Goal: Information Seeking & Learning: Learn about a topic

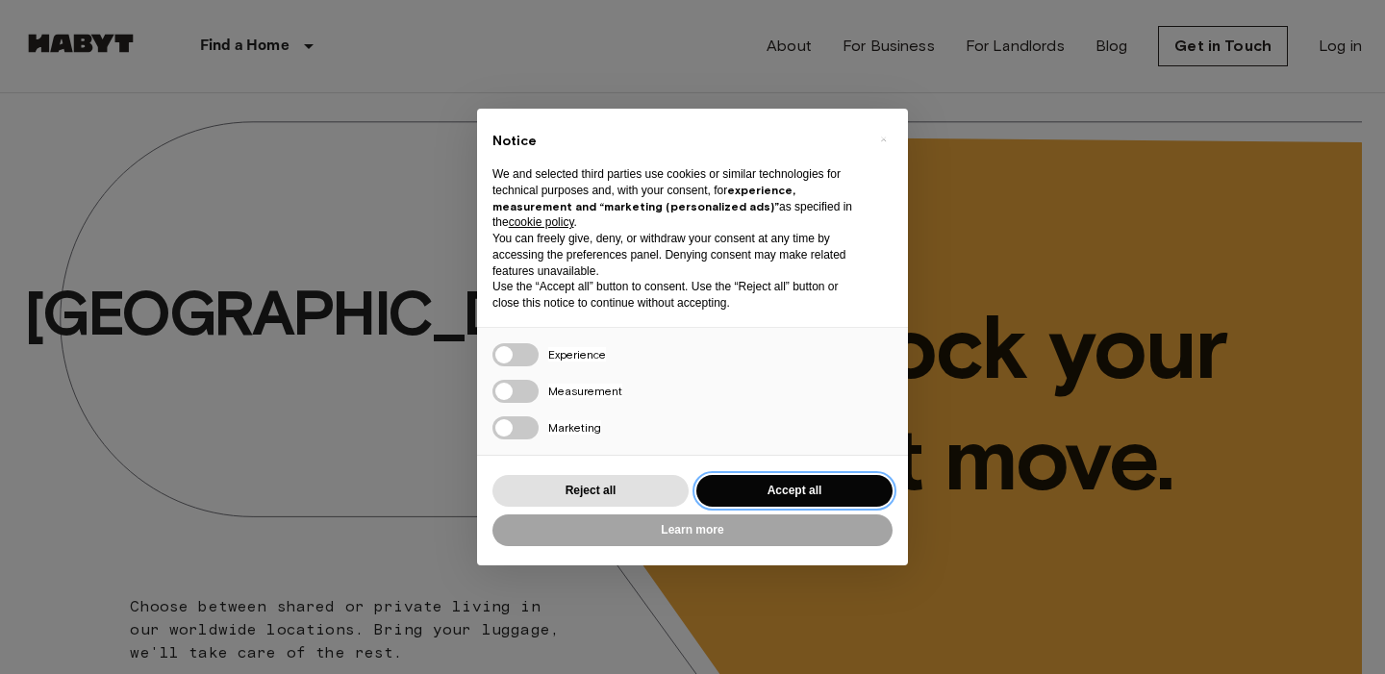
click at [789, 499] on button "Accept all" at bounding box center [794, 491] width 196 height 32
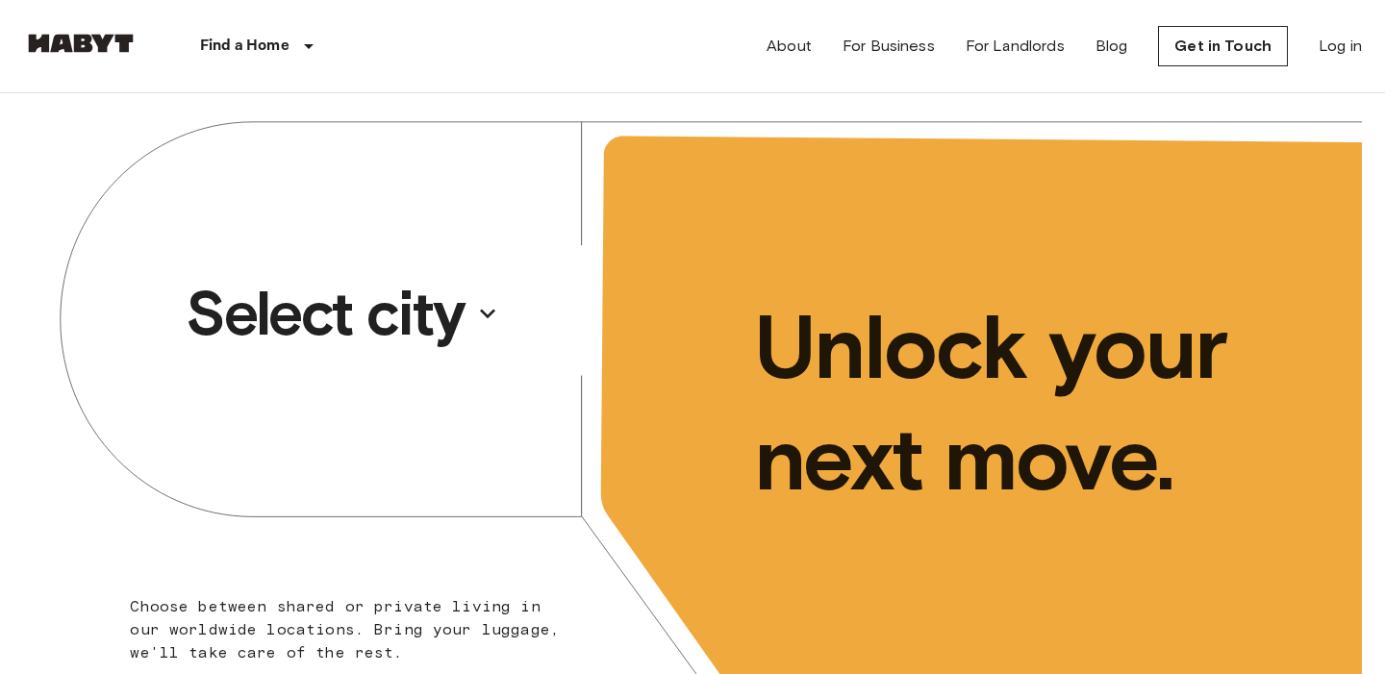
click at [478, 330] on button "Select city" at bounding box center [342, 313] width 329 height 88
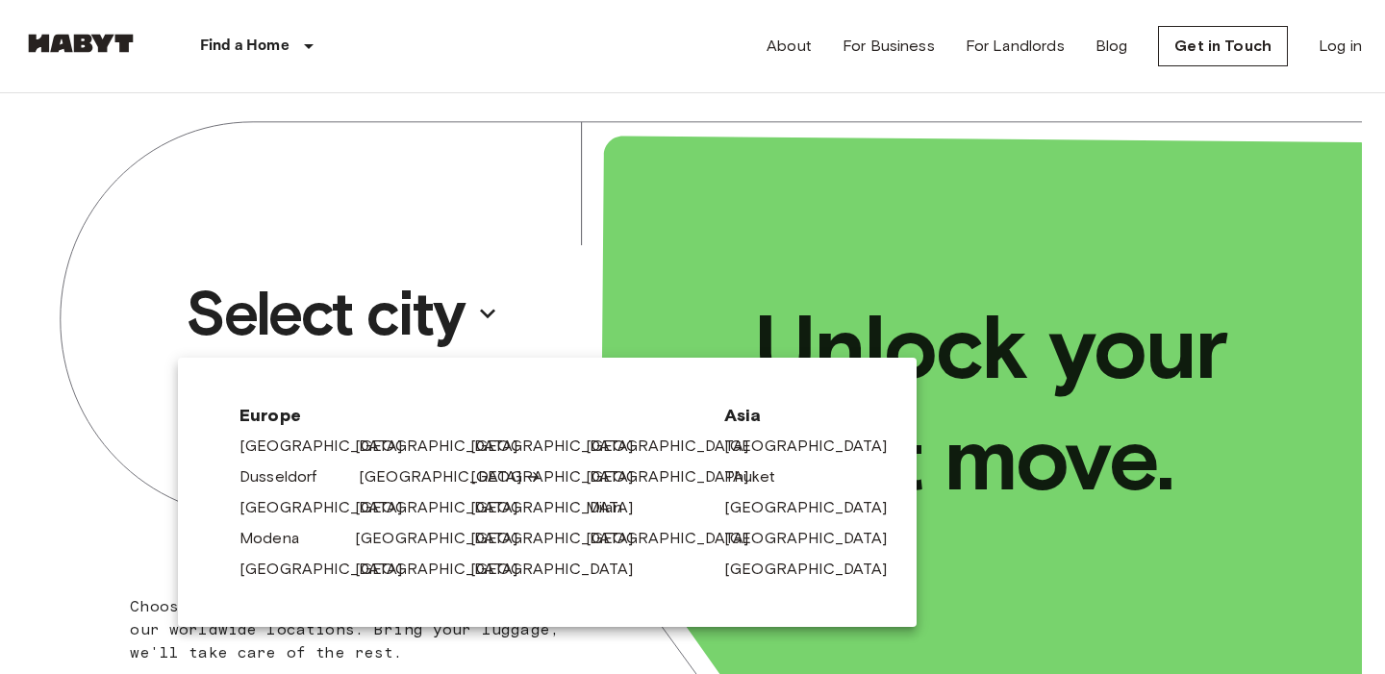
click at [373, 470] on link "[GEOGRAPHIC_DATA]" at bounding box center [450, 477] width 183 height 23
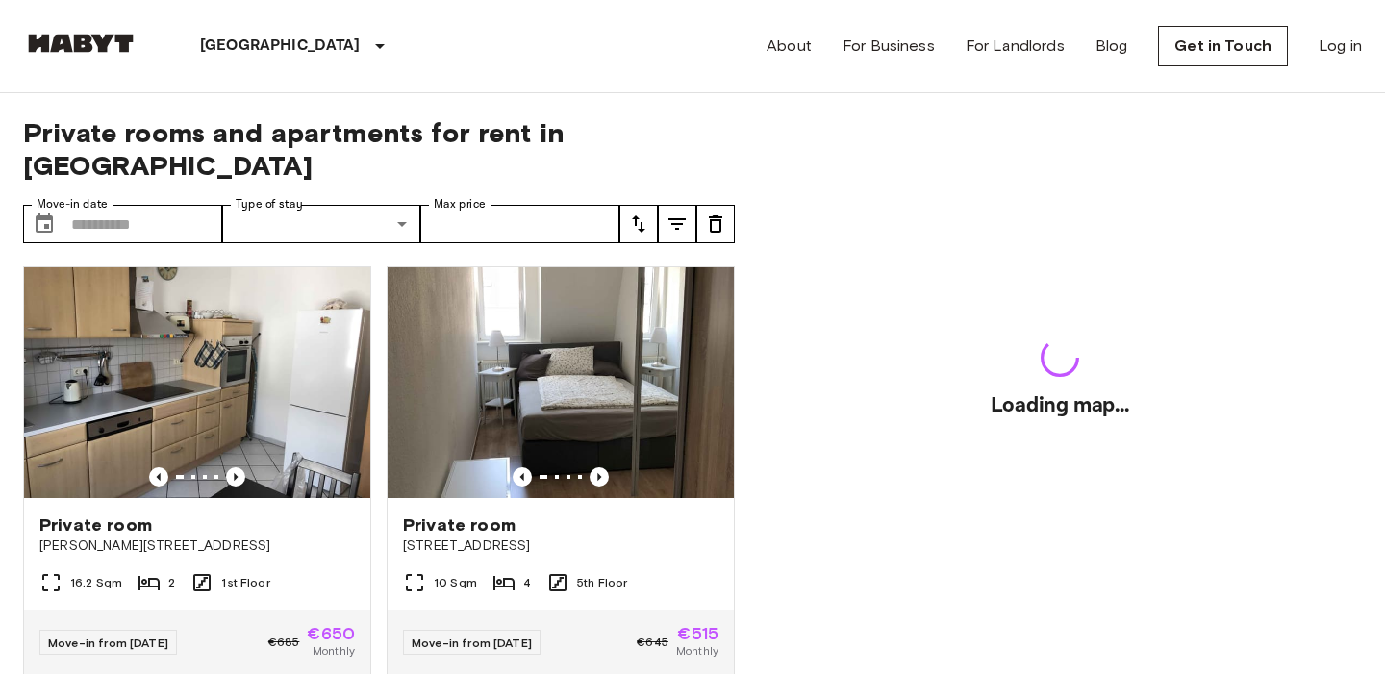
click at [373, 470] on div "Private room Münchener Straße 55 10 Sqm 4 5th Floor Move-in from 20 Sep 25 €645…" at bounding box center [553, 463] width 364 height 425
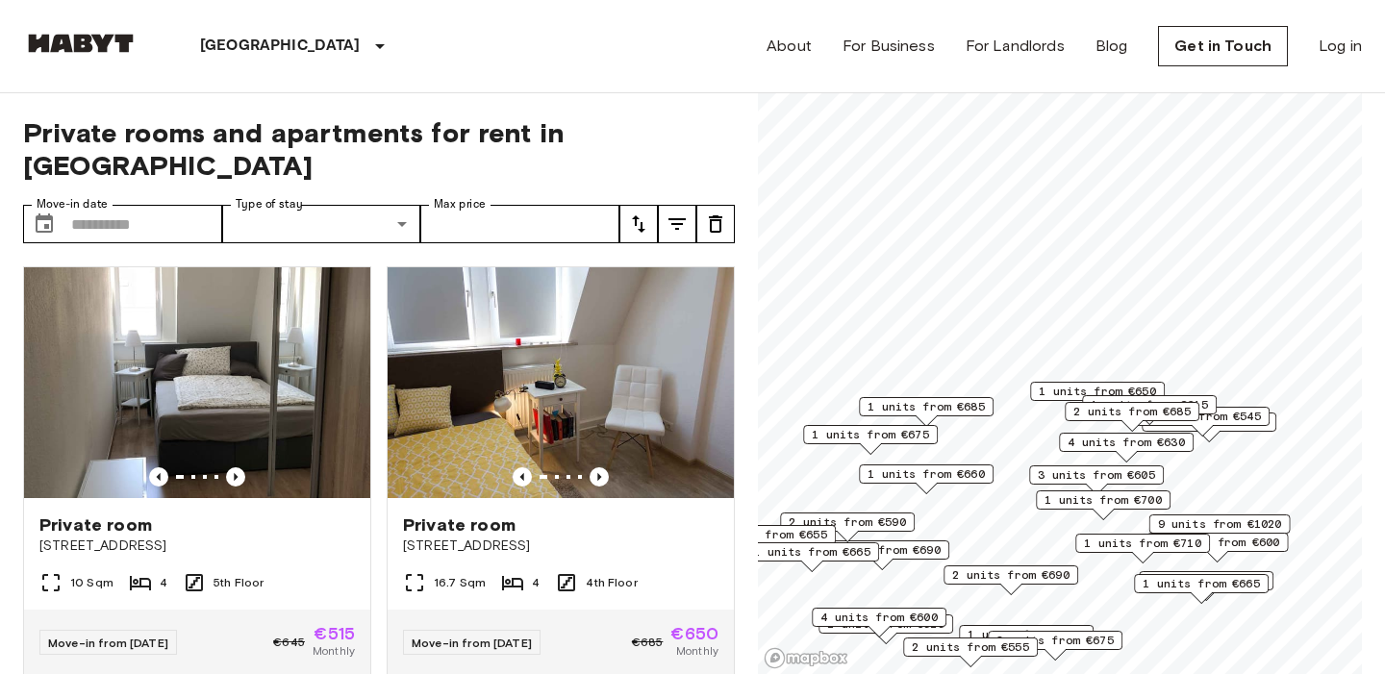
click at [99, 46] on img at bounding box center [80, 43] width 115 height 19
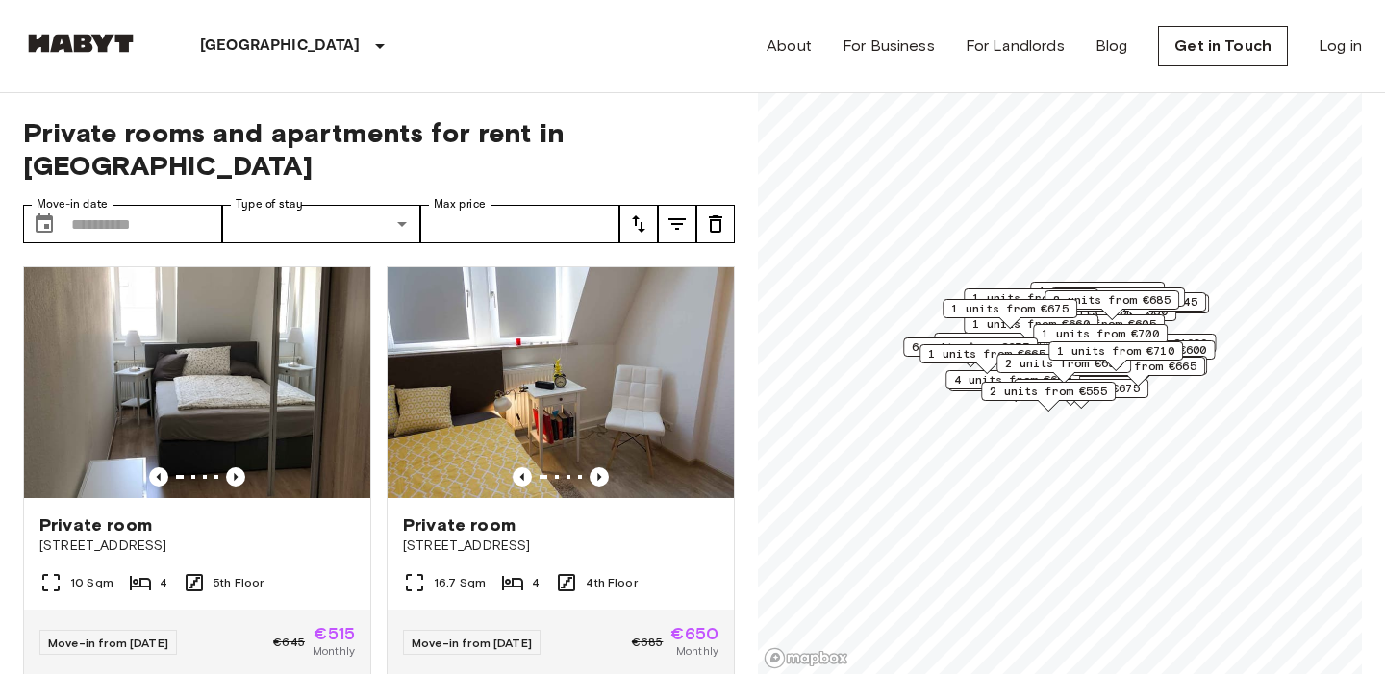
click at [658, 112] on div "Private rooms and apartments for rent in Frankfurt Move-in date ​ Move-in date …" at bounding box center [379, 384] width 712 height 582
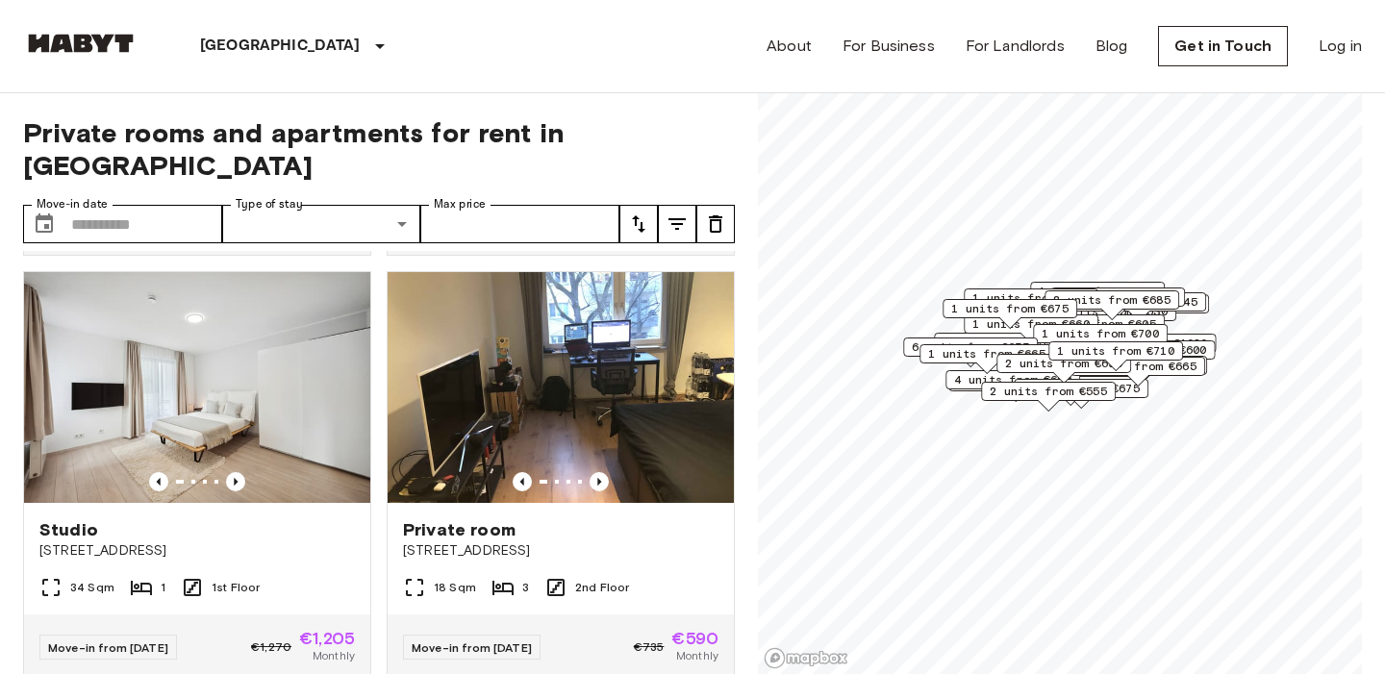
scroll to position [852, 0]
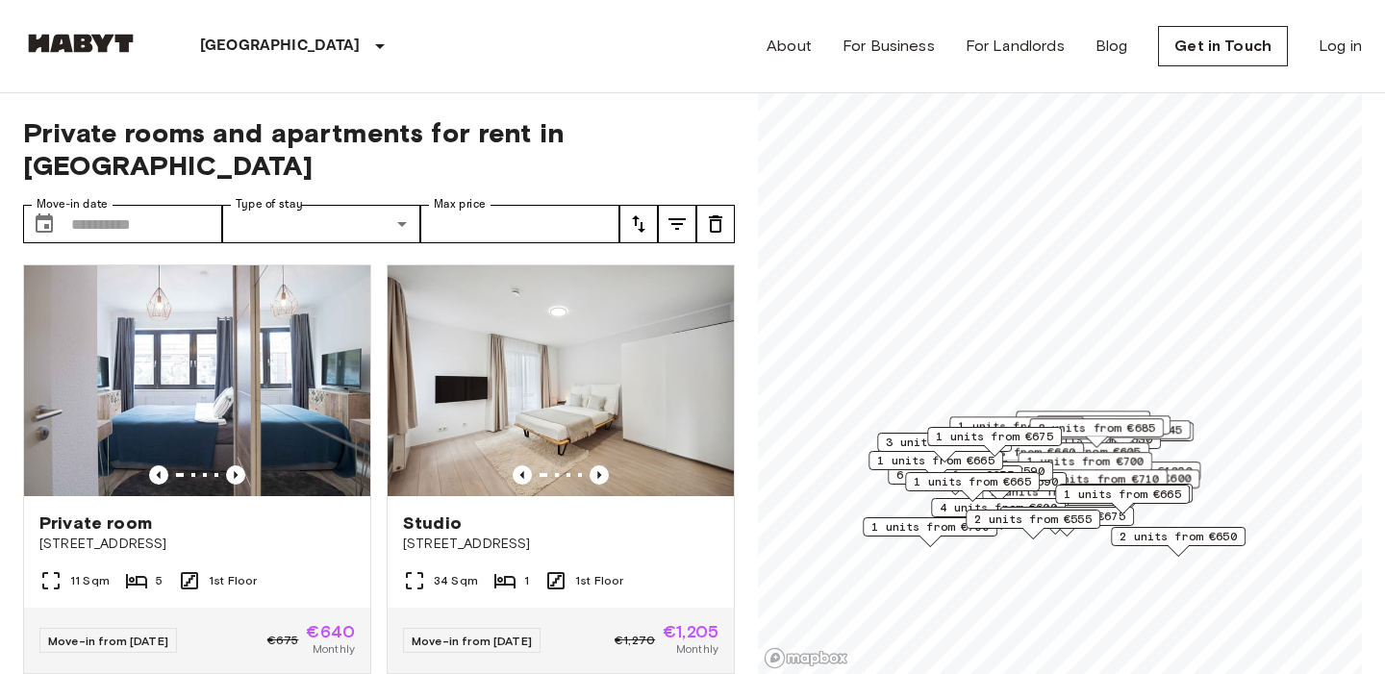
scroll to position [1703, 0]
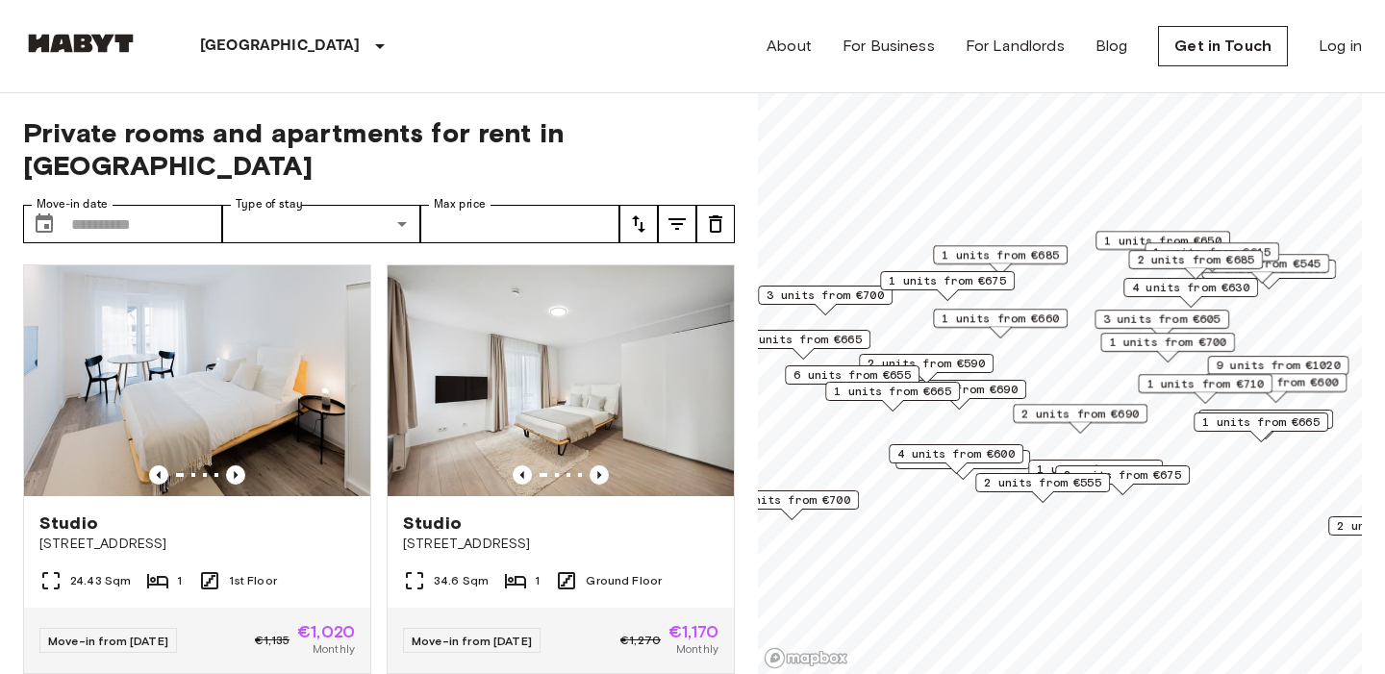
scroll to position [1277, 0]
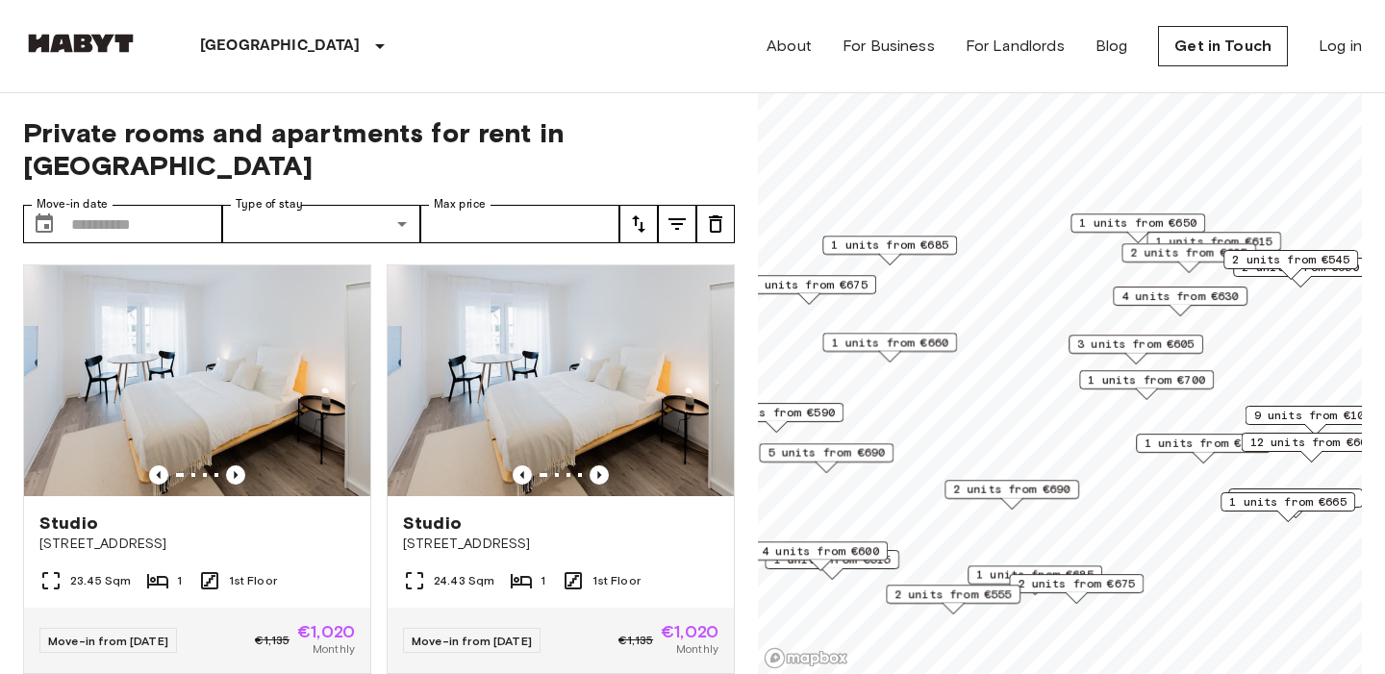
scroll to position [2553, 0]
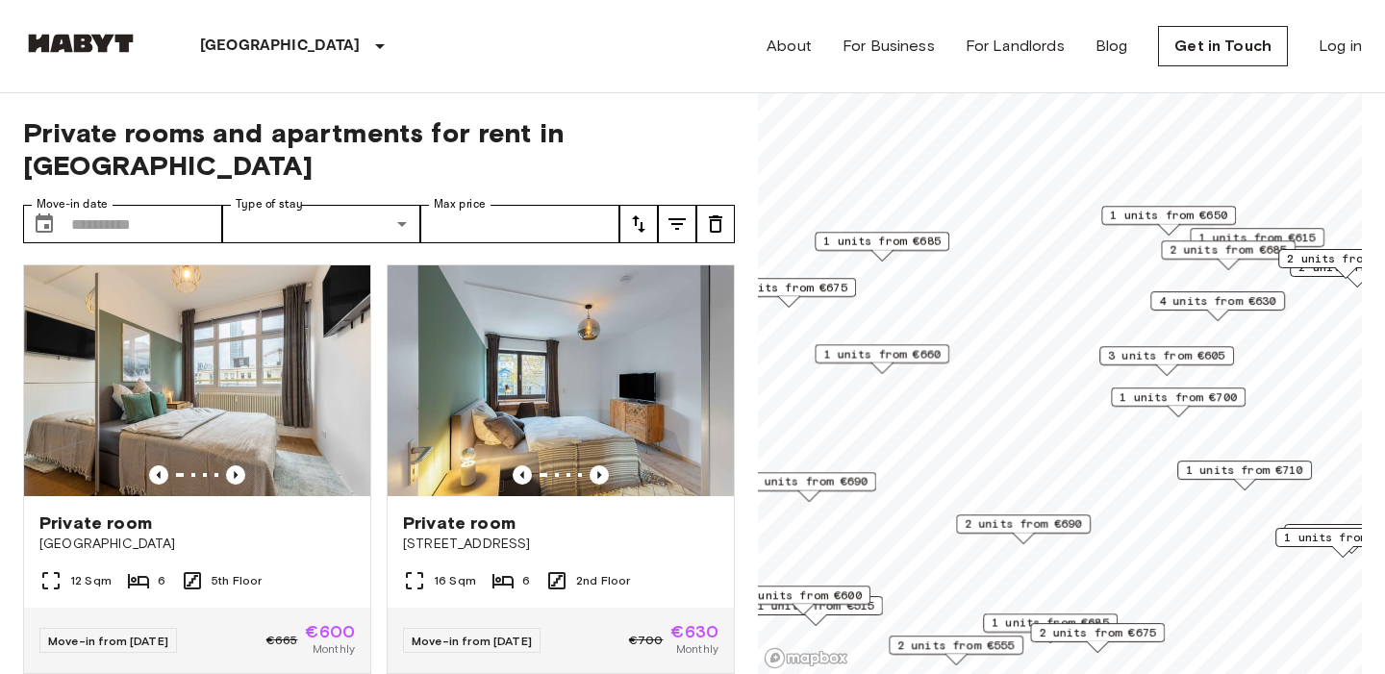
scroll to position [1277, 0]
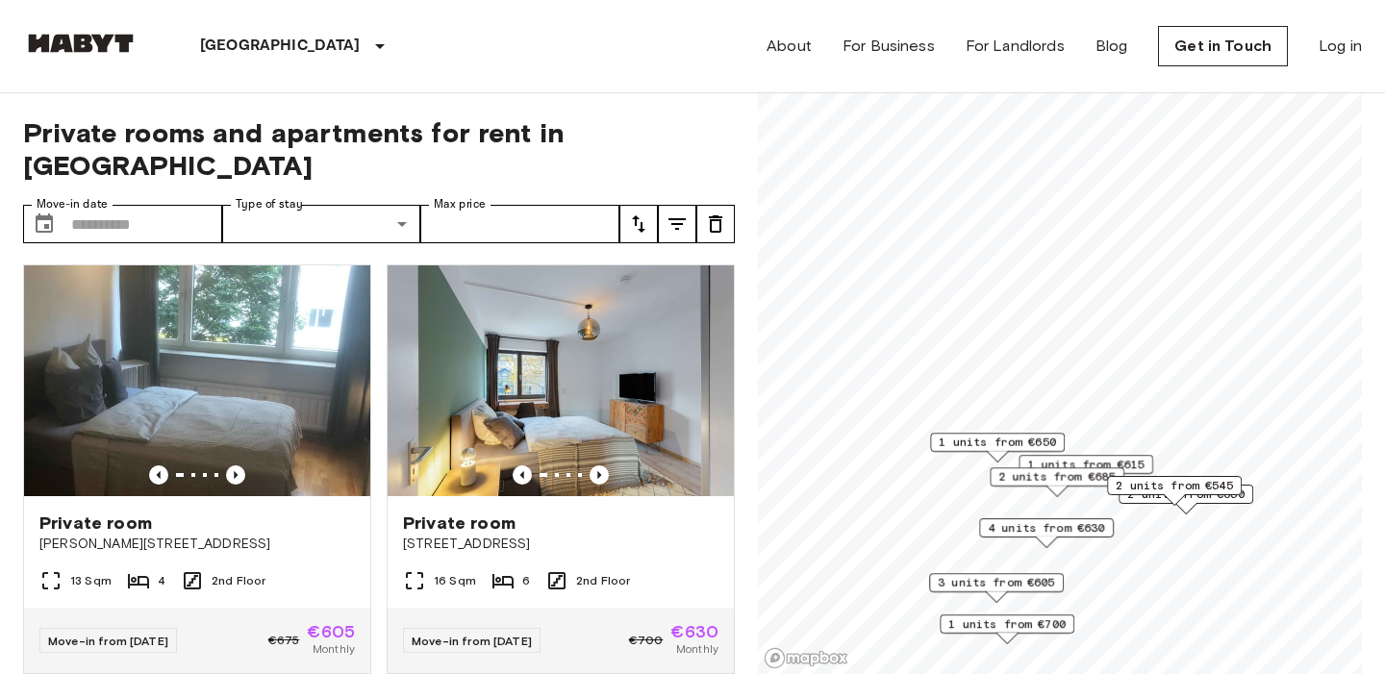
scroll to position [852, 0]
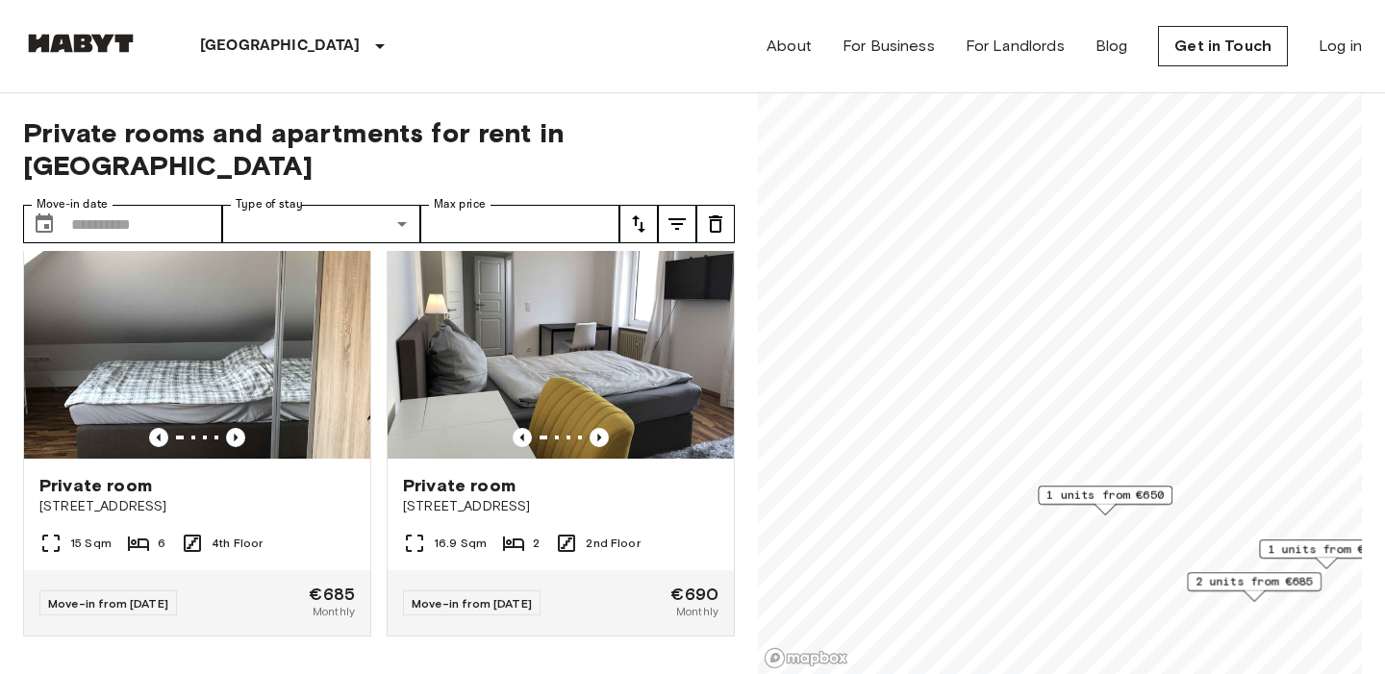
scroll to position [2, 0]
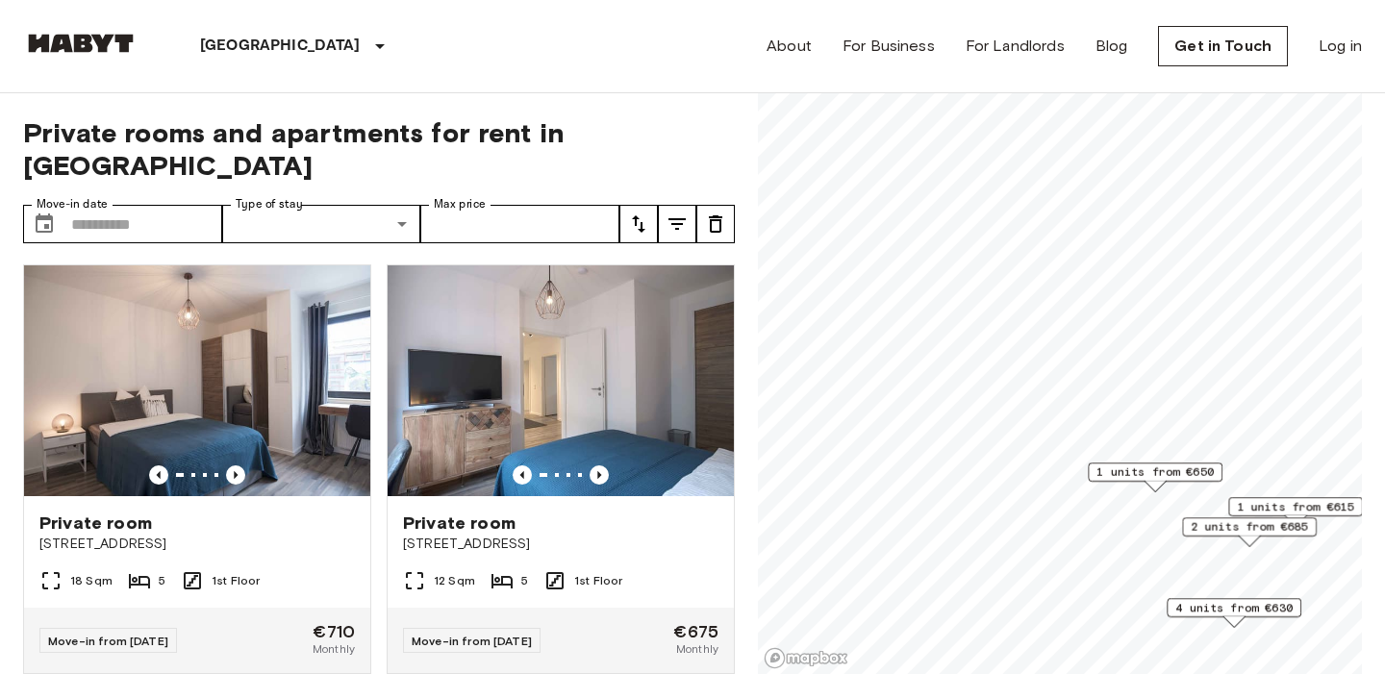
scroll to position [427, 0]
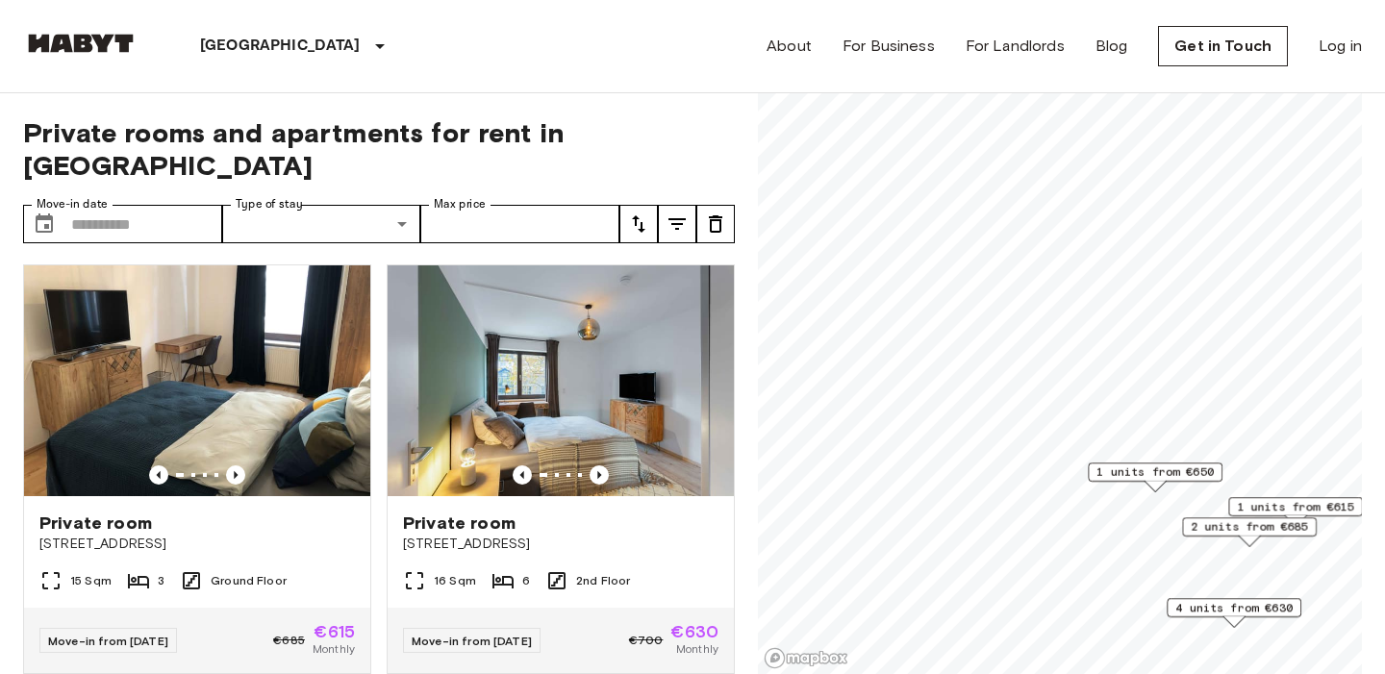
click at [1134, 477] on span "1 units from €650" at bounding box center [1155, 472] width 117 height 17
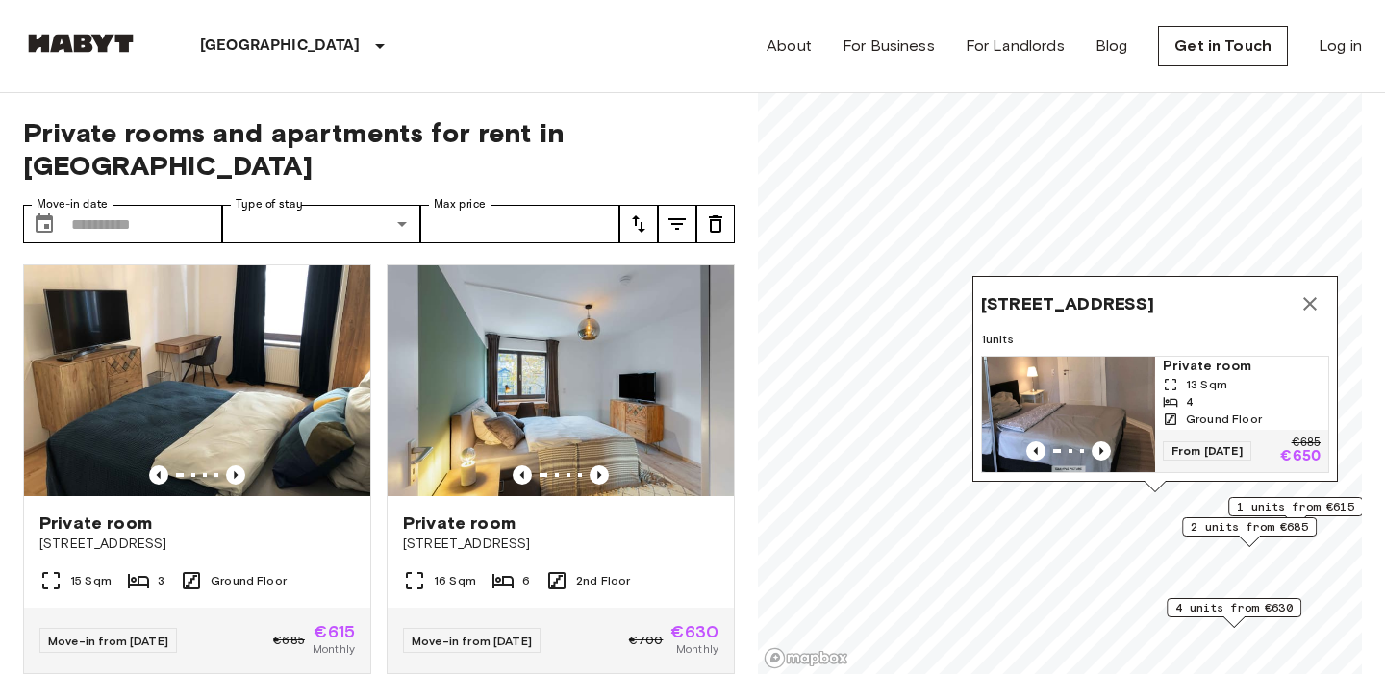
click at [1236, 394] on div "4" at bounding box center [1242, 401] width 158 height 17
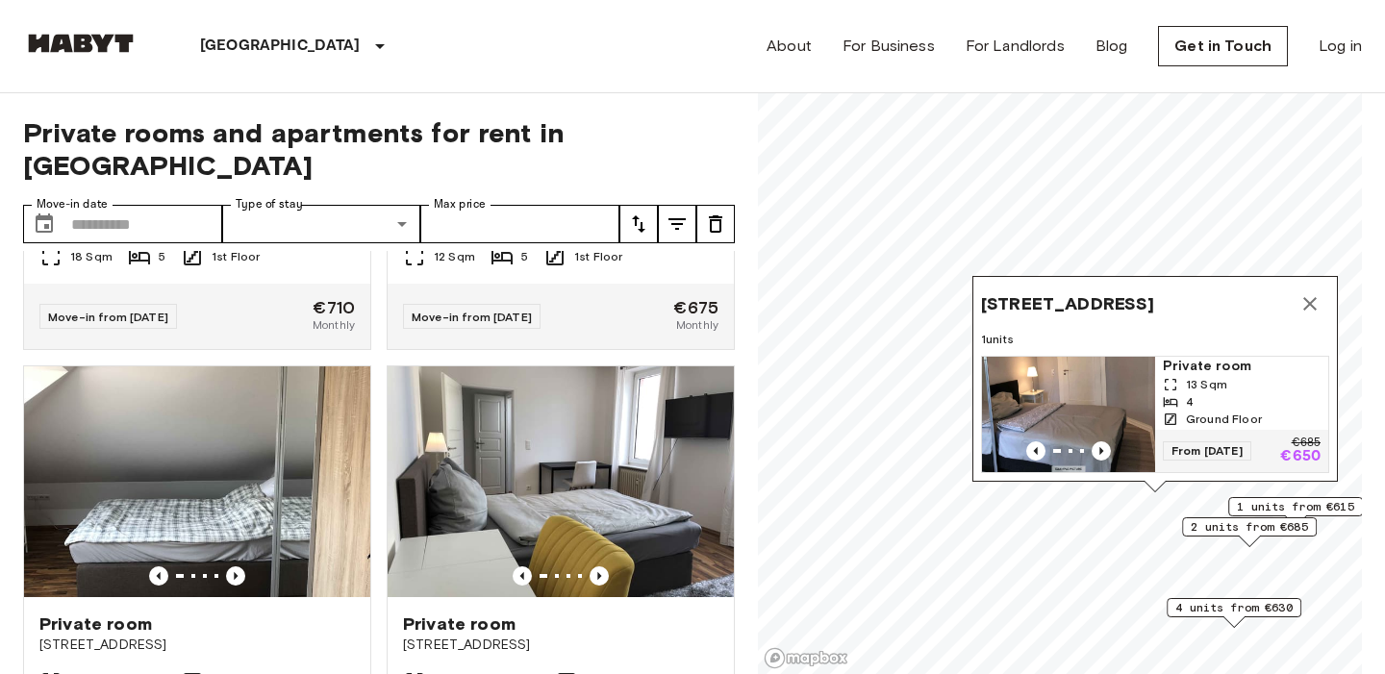
scroll to position [1282, 0]
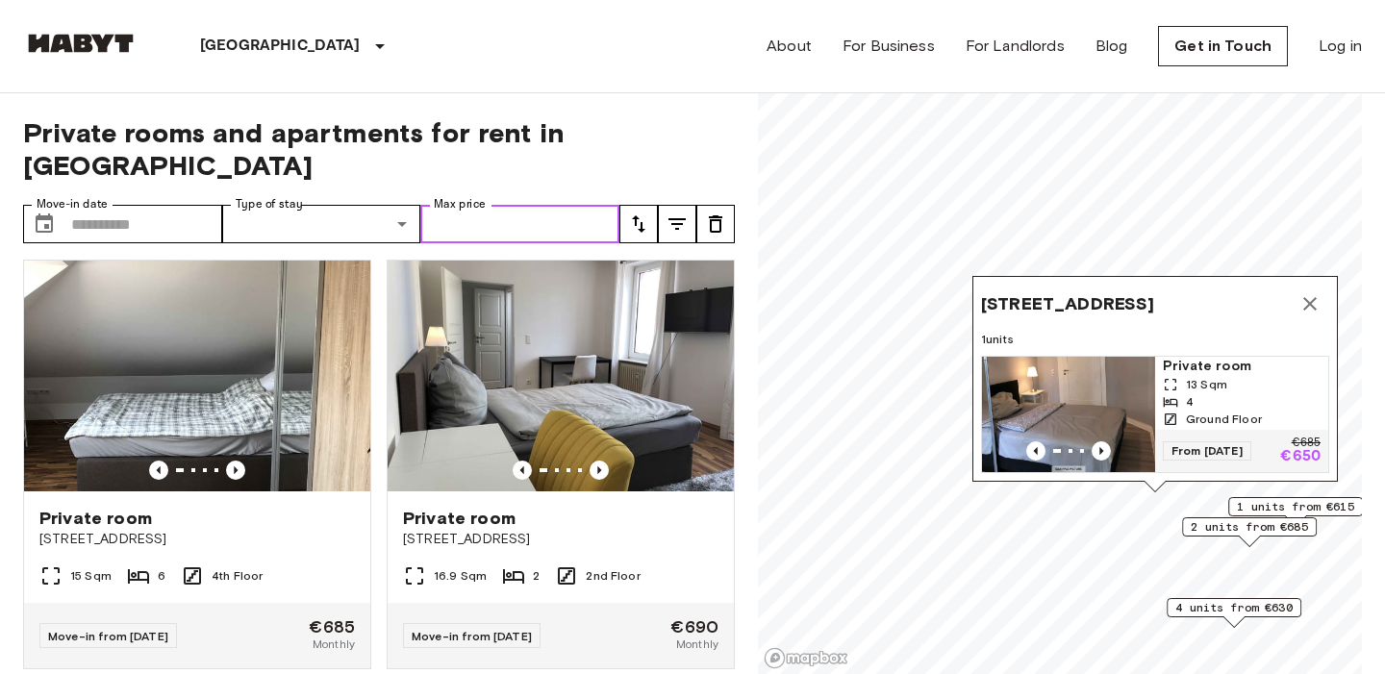
click at [530, 205] on input "Max price" at bounding box center [519, 224] width 199 height 38
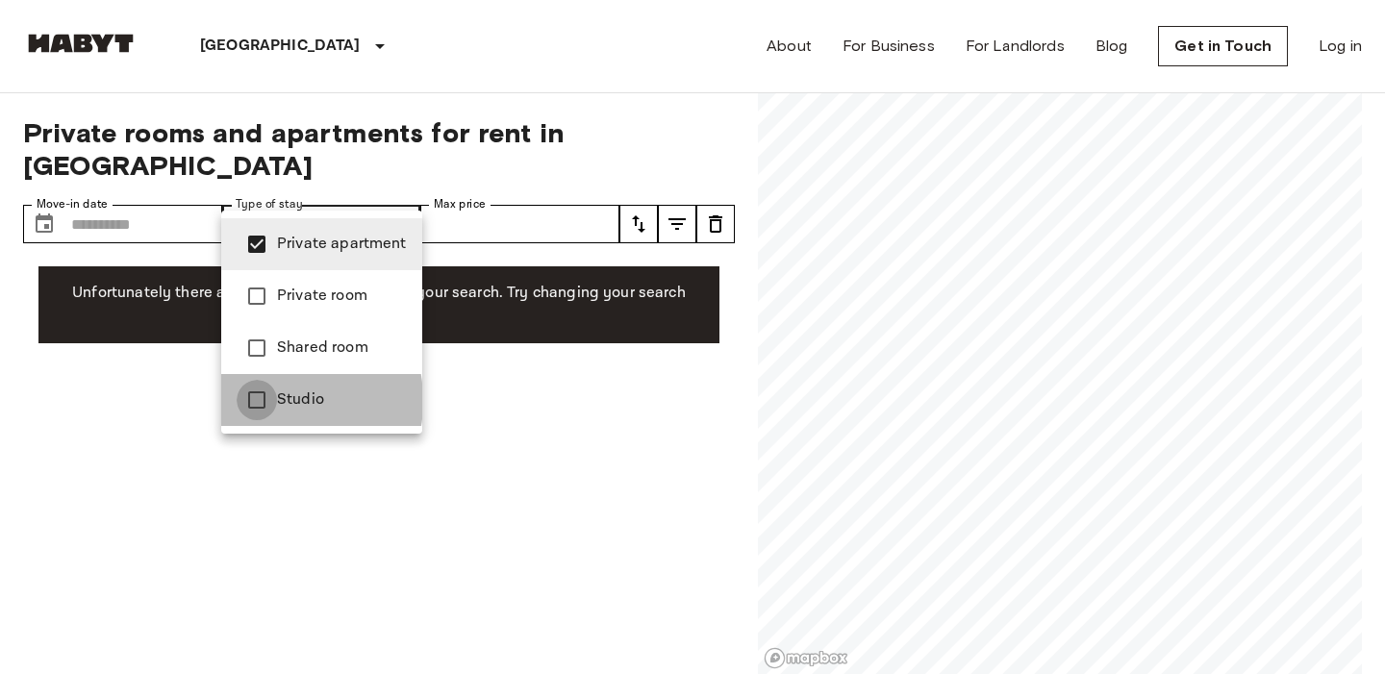
type input "**********"
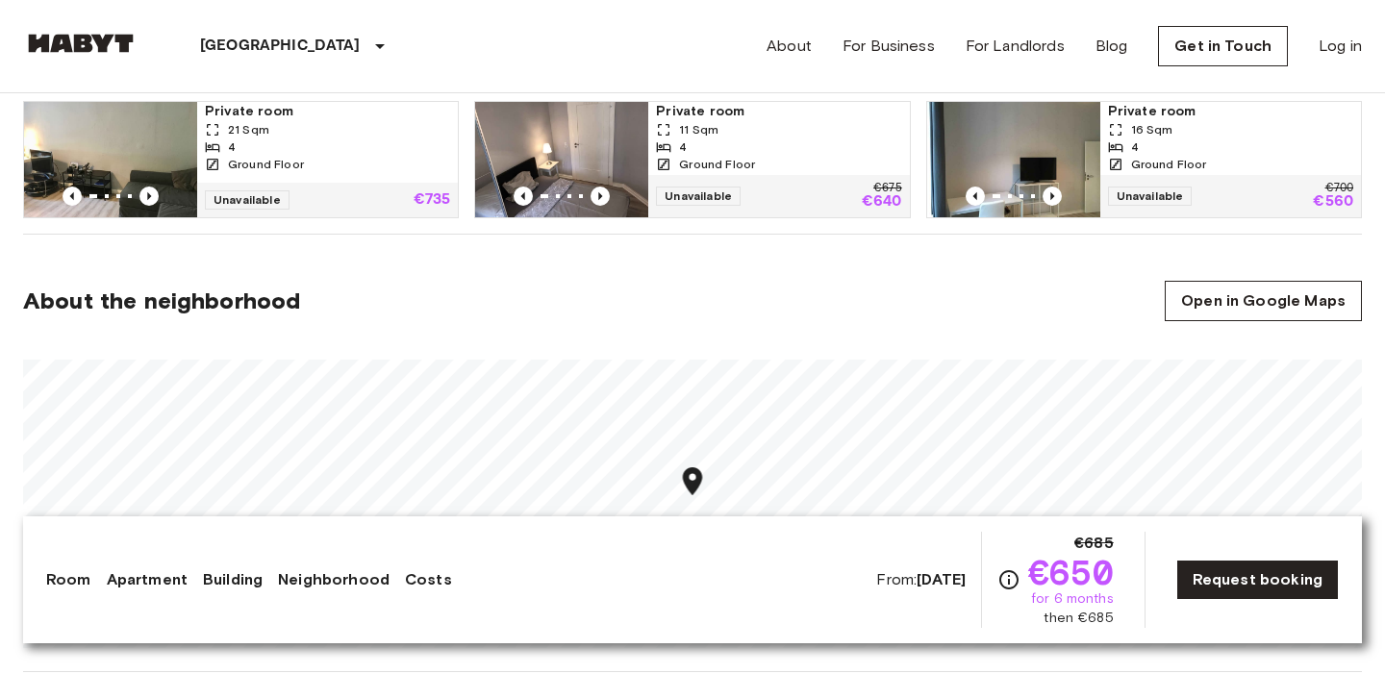
scroll to position [955, 0]
